Goal: Find specific page/section: Find specific page/section

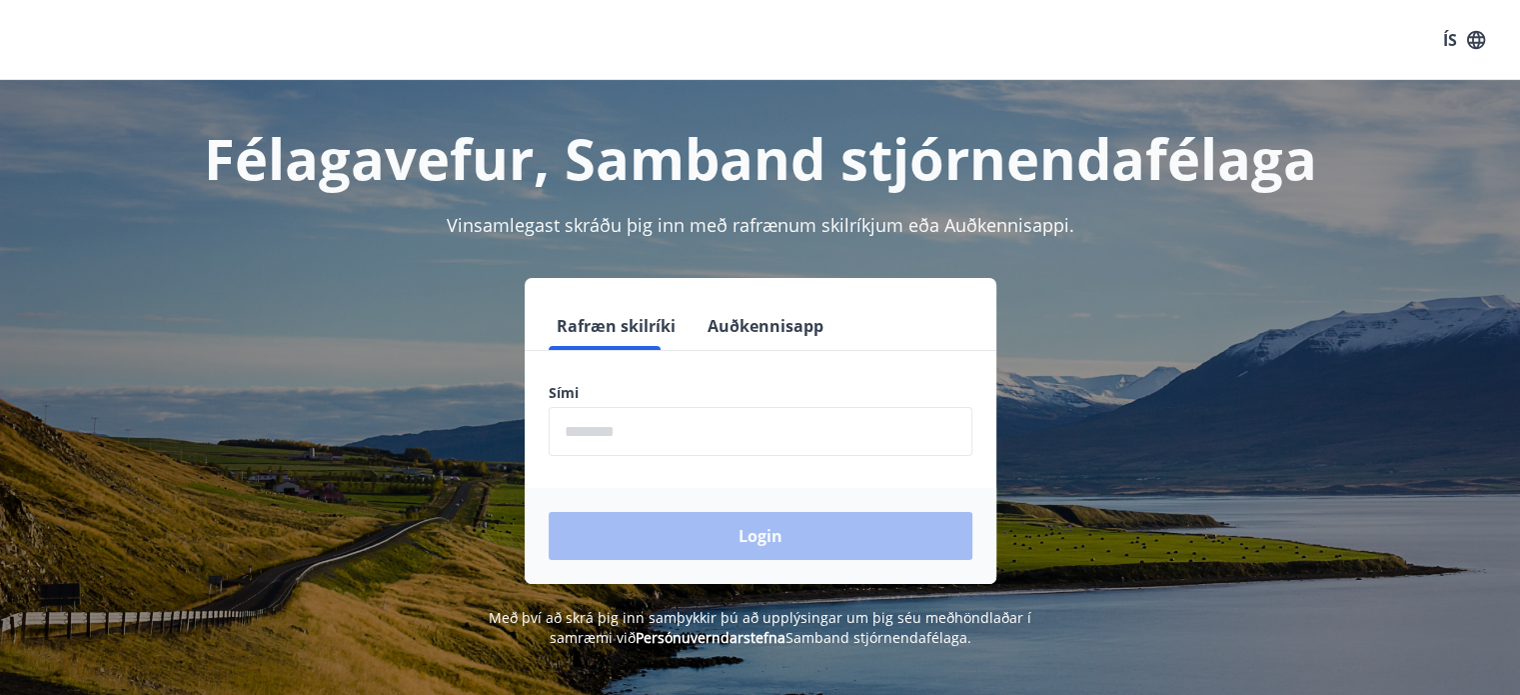
click at [611, 437] on input "phone" at bounding box center [761, 431] width 424 height 49
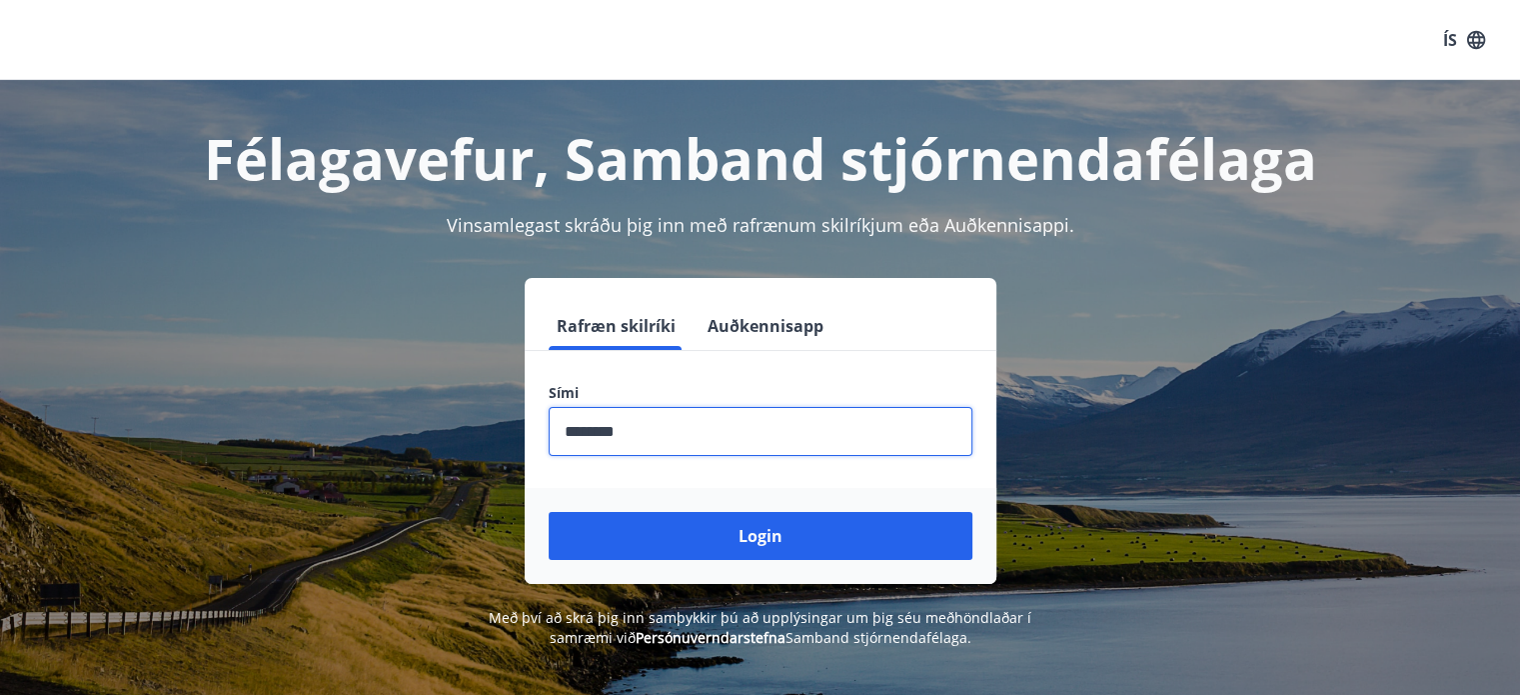
type input "********"
click at [549, 512] on button "Login" at bounding box center [761, 536] width 424 height 48
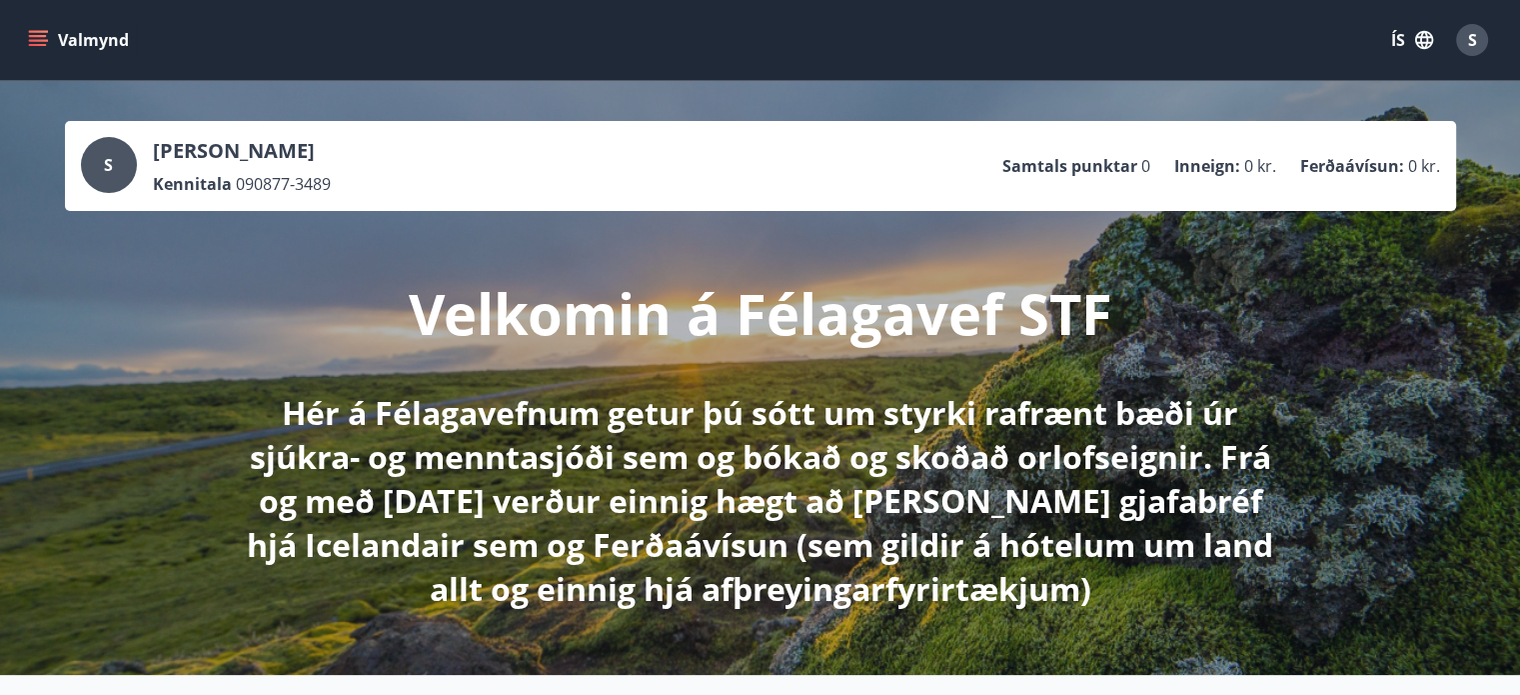
click at [1360, 165] on p "Ferðaávísun :" at bounding box center [1352, 166] width 104 height 22
click at [34, 31] on icon "menu" at bounding box center [40, 32] width 22 height 2
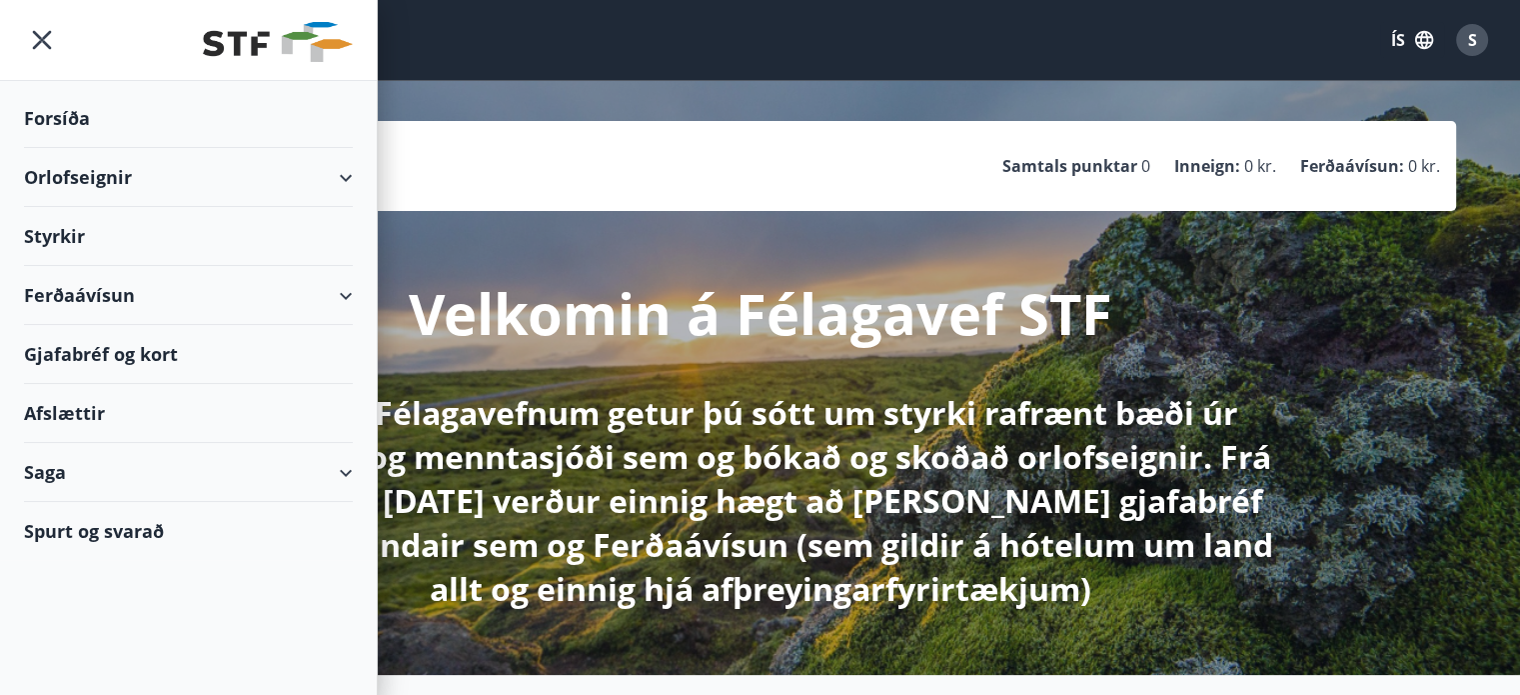
click at [83, 347] on div "Gjafabréf og kort" at bounding box center [188, 354] width 329 height 59
